Goal: Find specific page/section: Find specific page/section

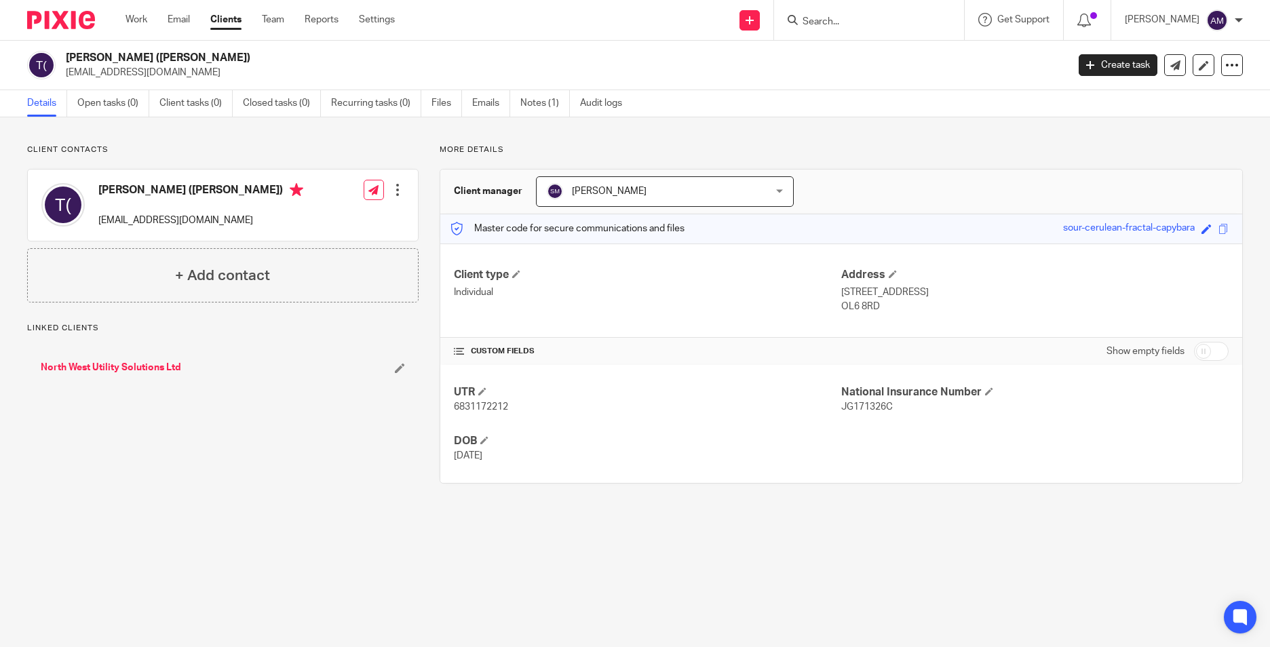
click at [910, 7] on div at bounding box center [869, 20] width 190 height 40
click at [863, 20] on input "Search" at bounding box center [862, 22] width 122 height 12
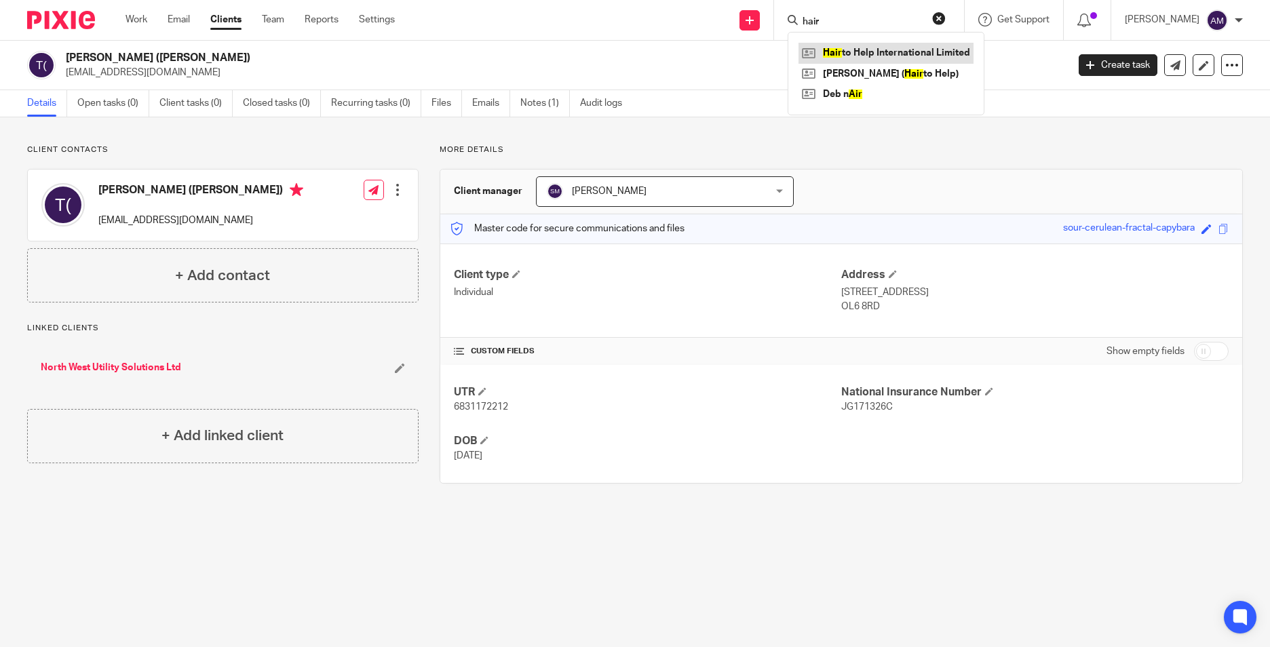
type input "hair"
click at [880, 50] on link at bounding box center [886, 53] width 175 height 20
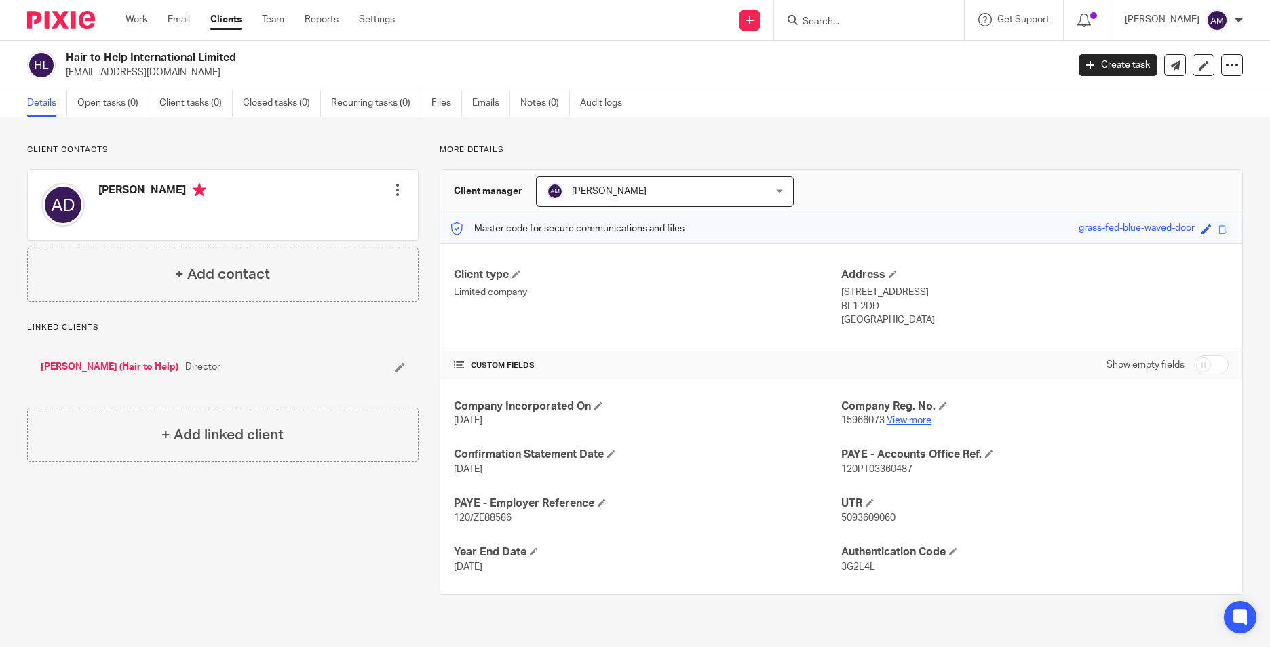
click at [874, 423] on span "15966073" at bounding box center [862, 420] width 43 height 9
click at [898, 412] on h4 "Company Reg. No." at bounding box center [1034, 407] width 387 height 14
click at [898, 416] on link "View more" at bounding box center [909, 420] width 45 height 9
click at [891, 24] on input "Search" at bounding box center [862, 22] width 122 height 12
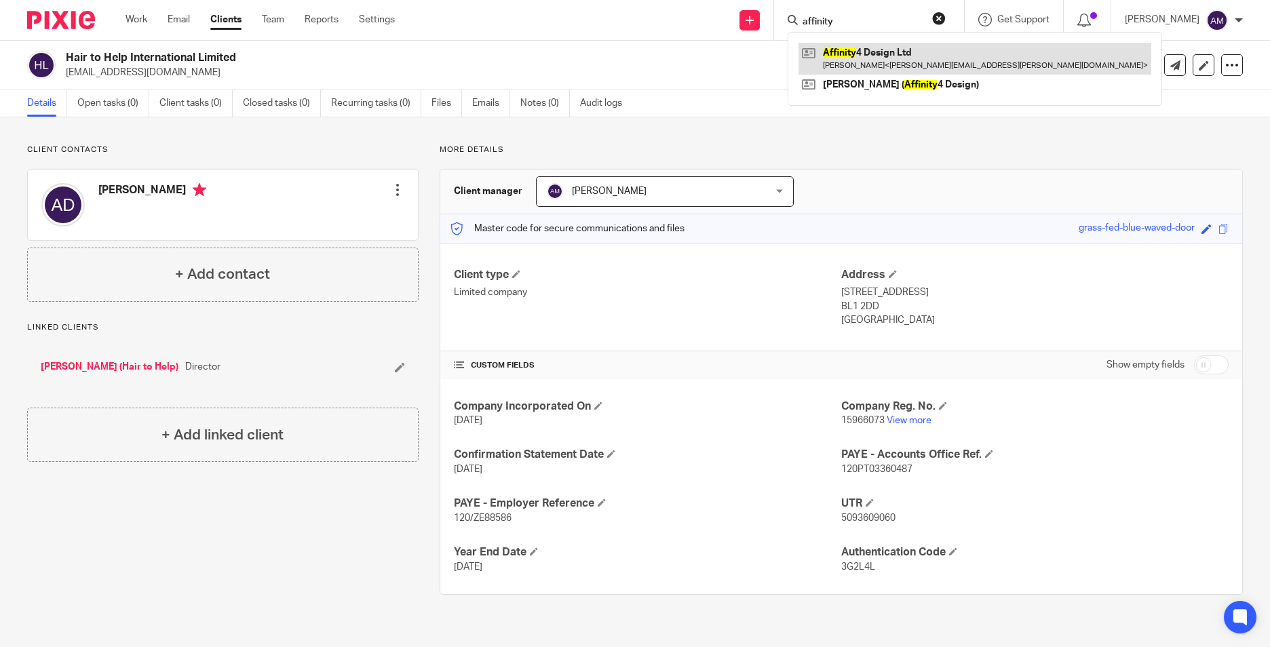
type input "affinity"
click at [890, 62] on link at bounding box center [975, 58] width 353 height 31
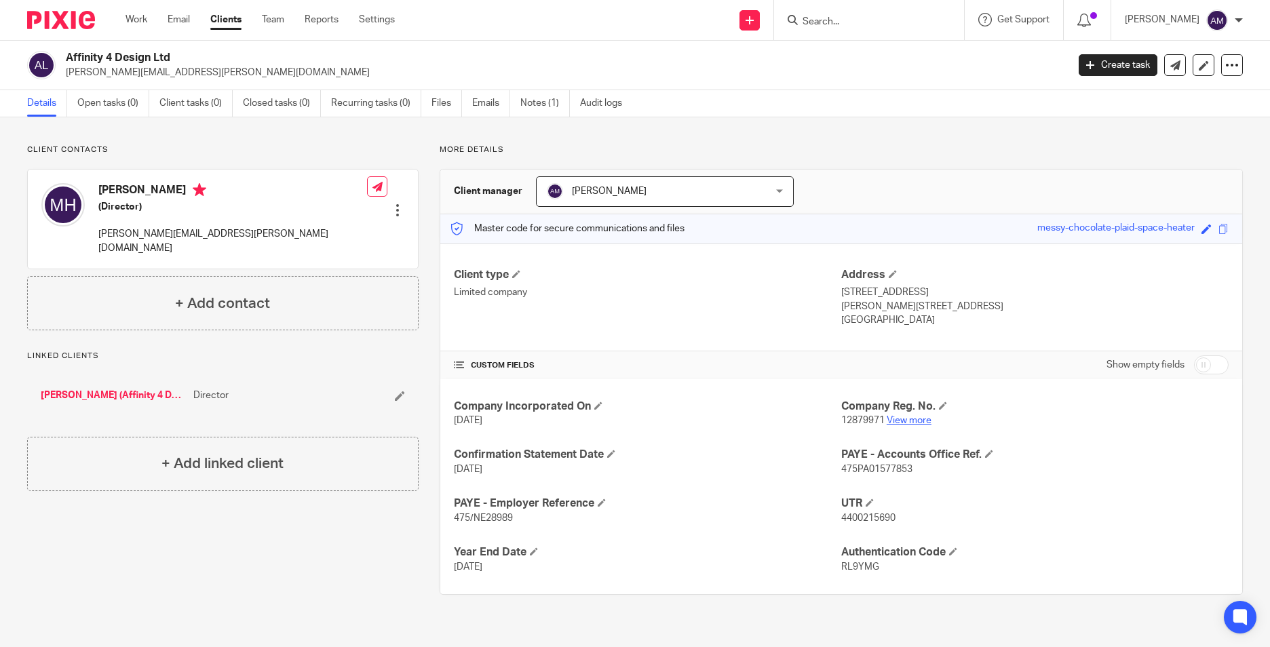
click at [900, 416] on link "View more" at bounding box center [909, 420] width 45 height 9
